Goal: Information Seeking & Learning: Learn about a topic

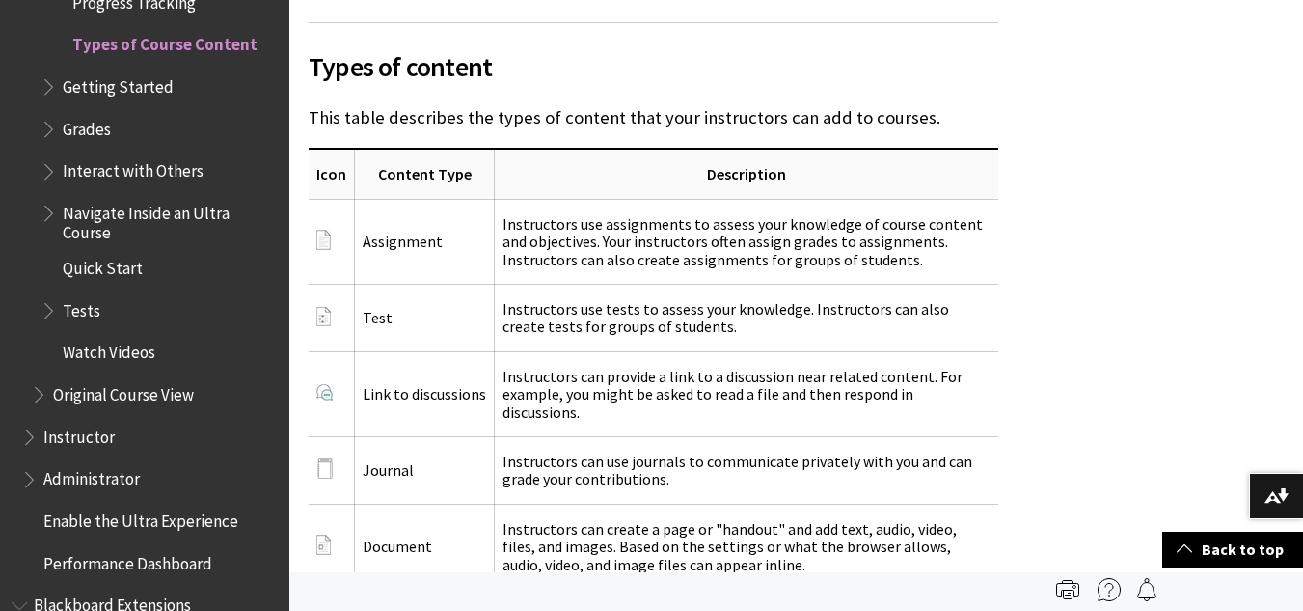
click at [91, 431] on span "Instructor" at bounding box center [78, 434] width 71 height 26
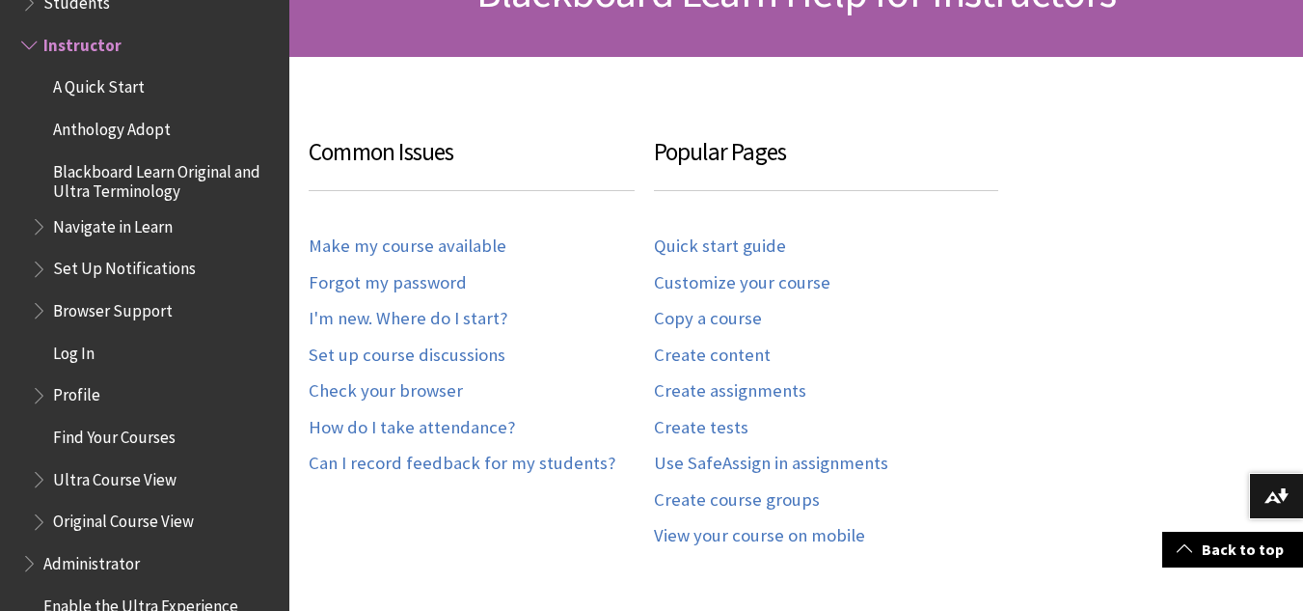
scroll to position [347, 0]
click at [448, 425] on link "How do I take attendance?" at bounding box center [412, 427] width 206 height 22
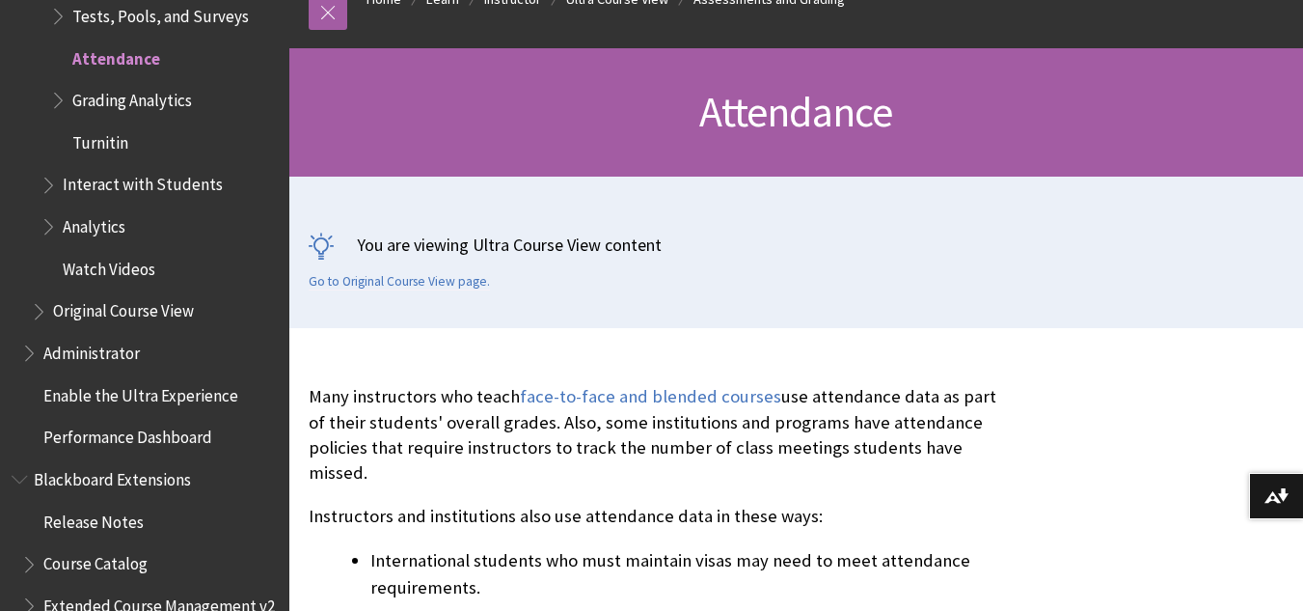
scroll to position [232, 0]
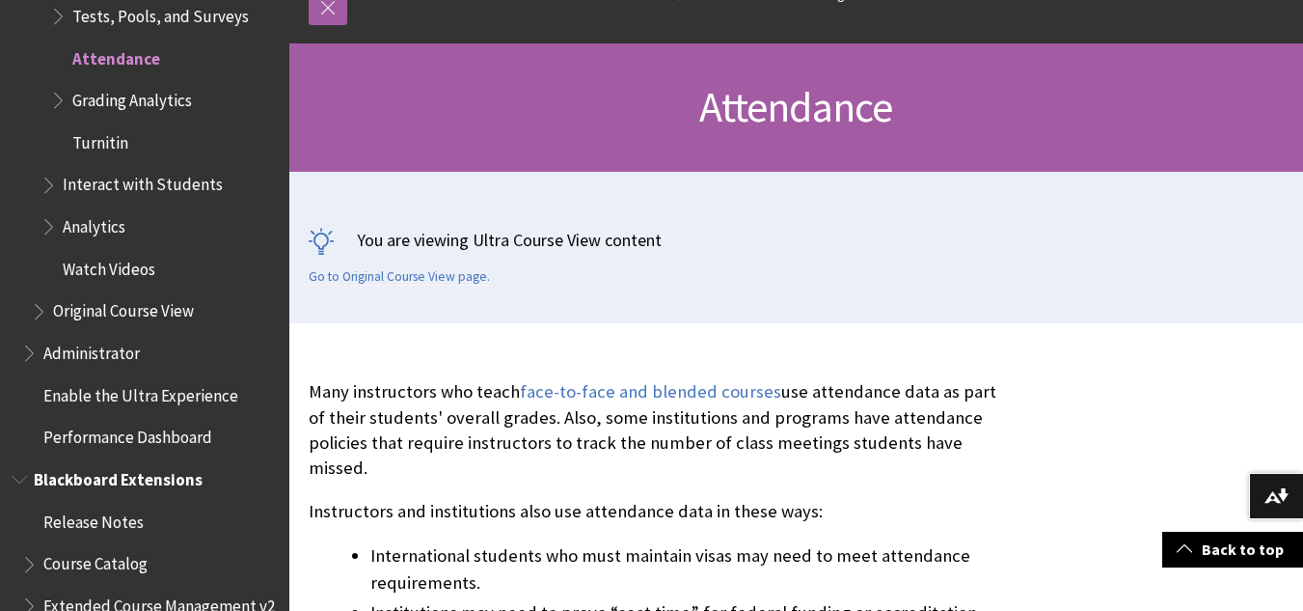
click at [102, 548] on span "Course Catalog" at bounding box center [95, 561] width 104 height 26
click at [123, 463] on span "Blackboard Extensions" at bounding box center [112, 476] width 157 height 26
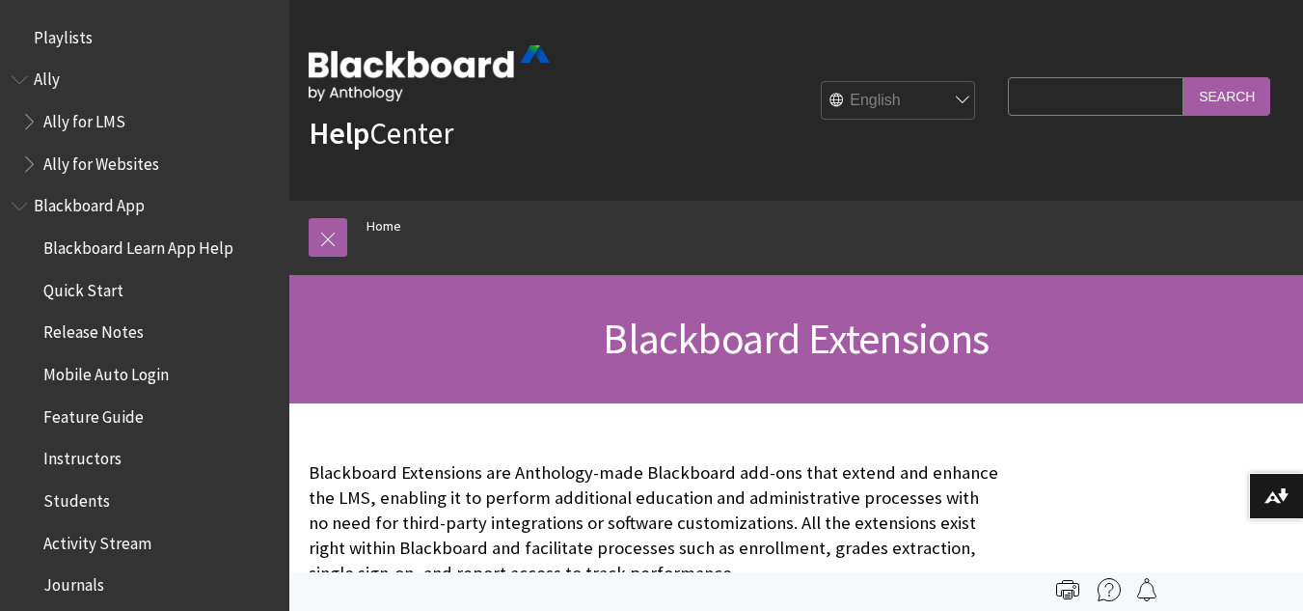
scroll to position [2069, 0]
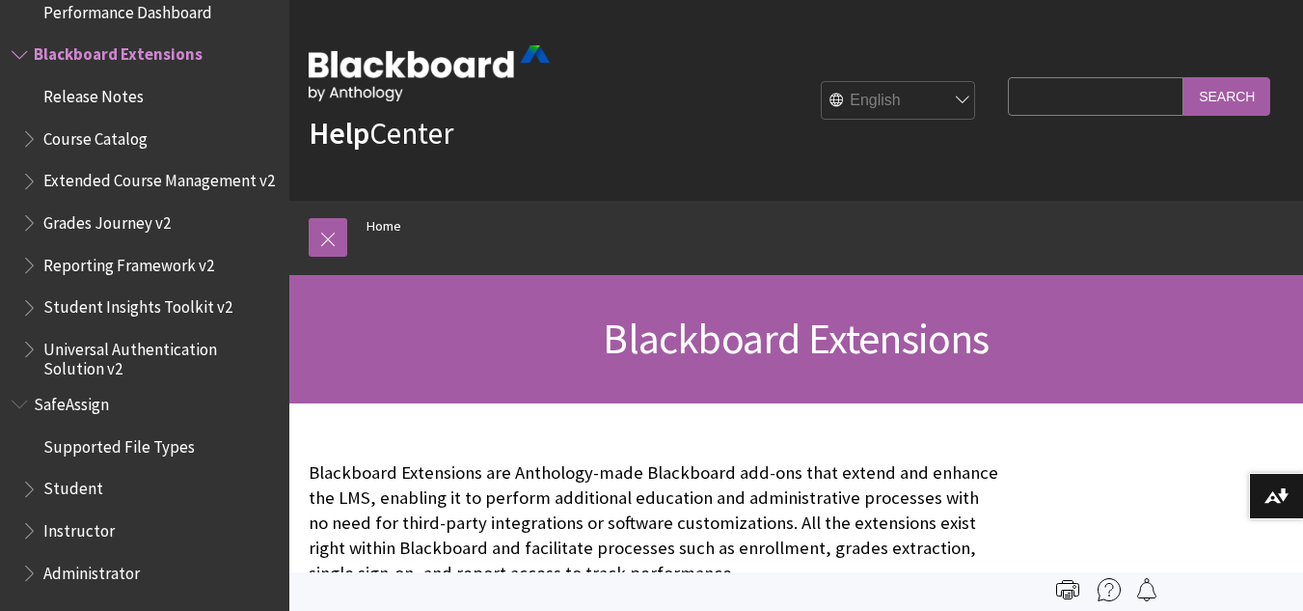
click at [73, 478] on span "Student" at bounding box center [73, 486] width 60 height 26
click at [32, 493] on span "Book outline for Blackboard SafeAssign" at bounding box center [31, 485] width 20 height 24
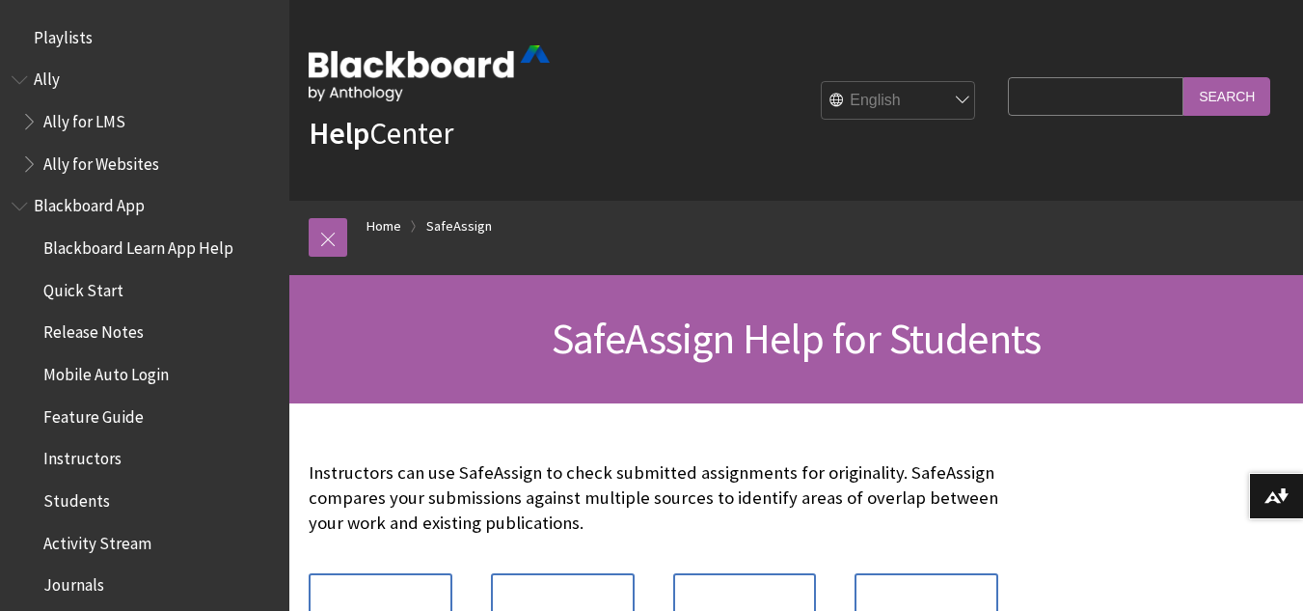
scroll to position [2325, 0]
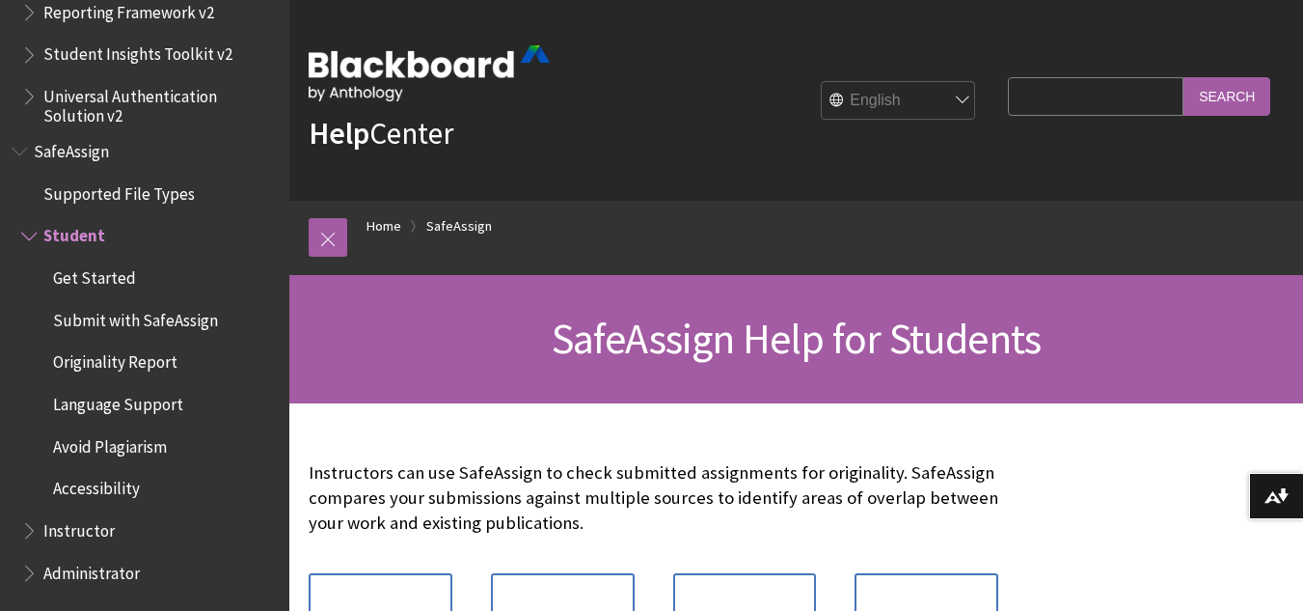
click at [101, 284] on span "Get Started" at bounding box center [94, 274] width 83 height 26
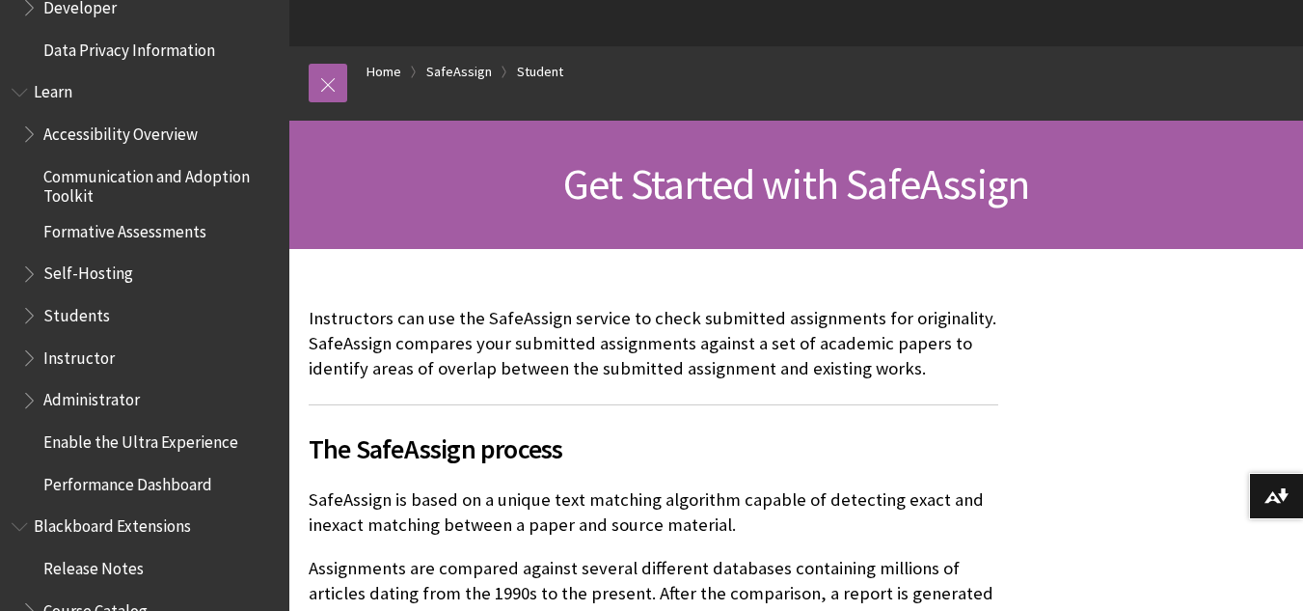
scroll to position [1612, 0]
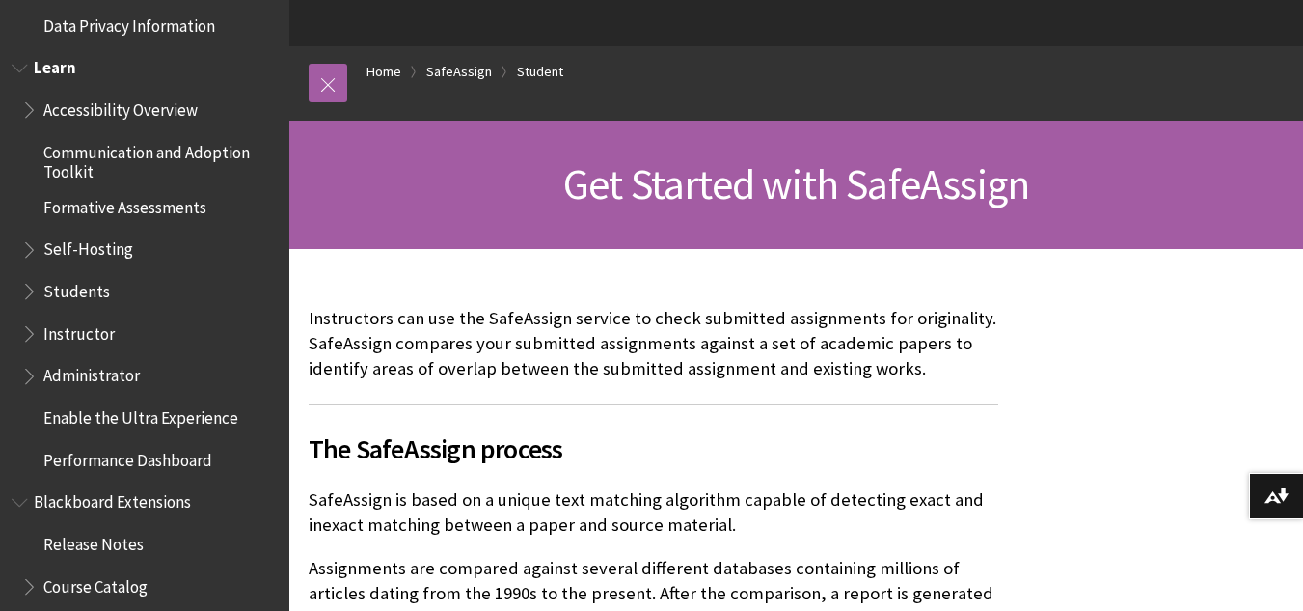
click at [84, 297] on span "Students" at bounding box center [76, 288] width 67 height 26
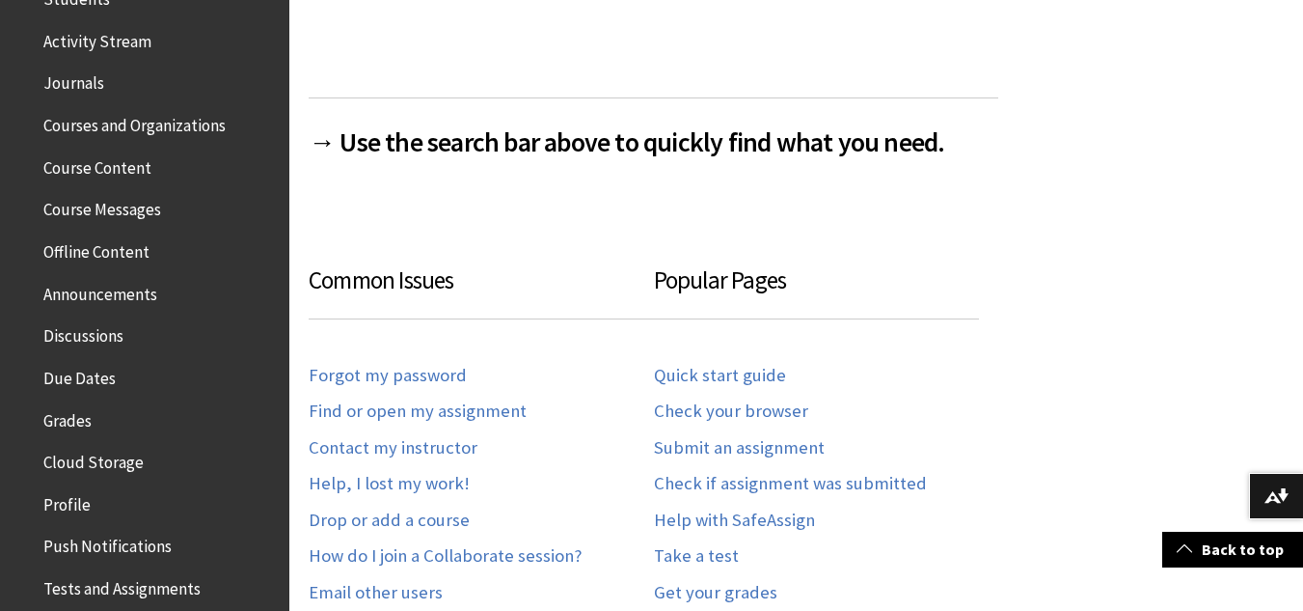
scroll to position [440, 0]
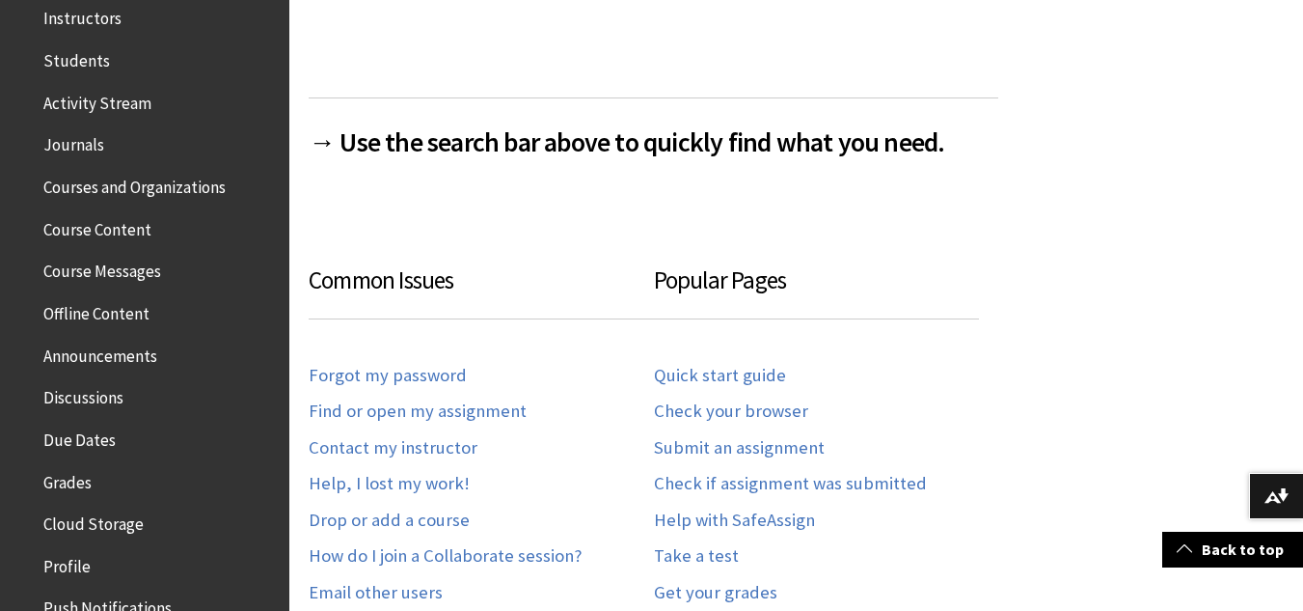
click at [108, 244] on span "Course Content" at bounding box center [149, 229] width 257 height 33
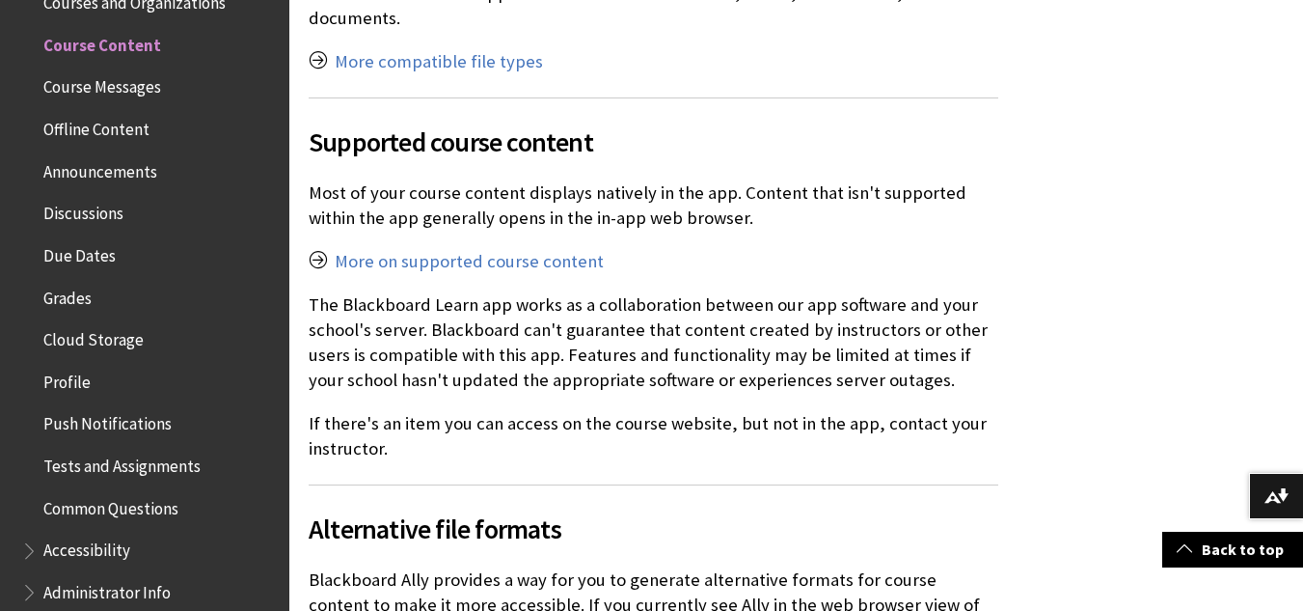
scroll to position [1659, 0]
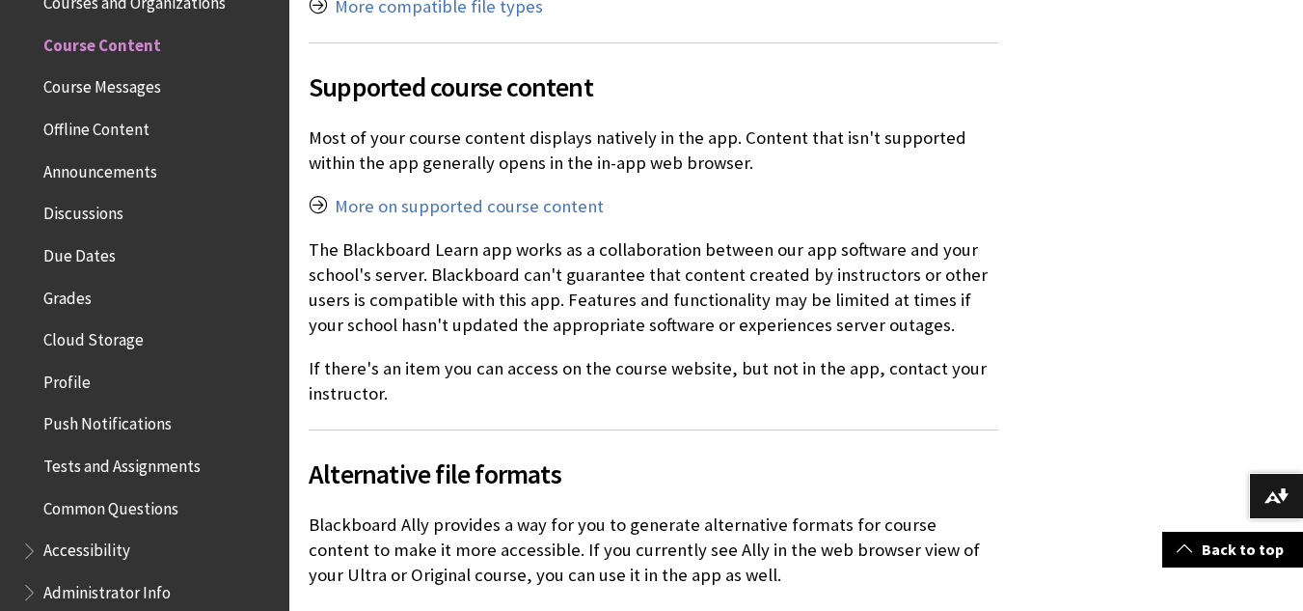
click at [527, 194] on p "More on supported course content" at bounding box center [654, 206] width 690 height 25
click at [528, 209] on link "More on supported course content" at bounding box center [469, 206] width 269 height 23
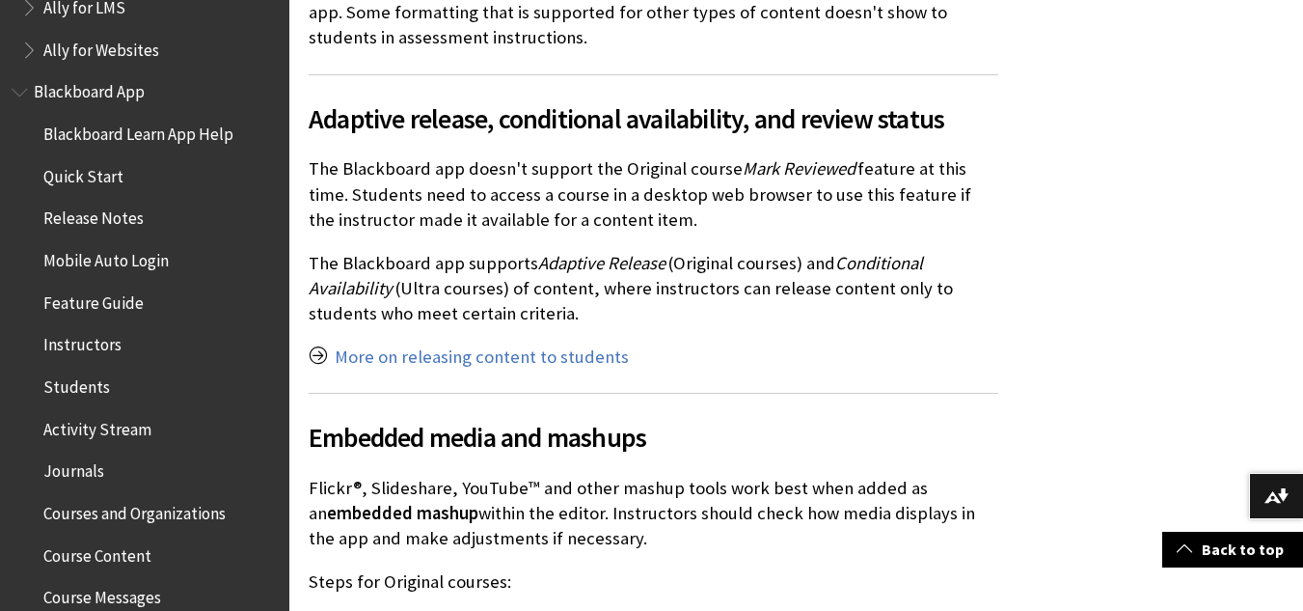
scroll to position [137, 0]
